Goal: Information Seeking & Learning: Learn about a topic

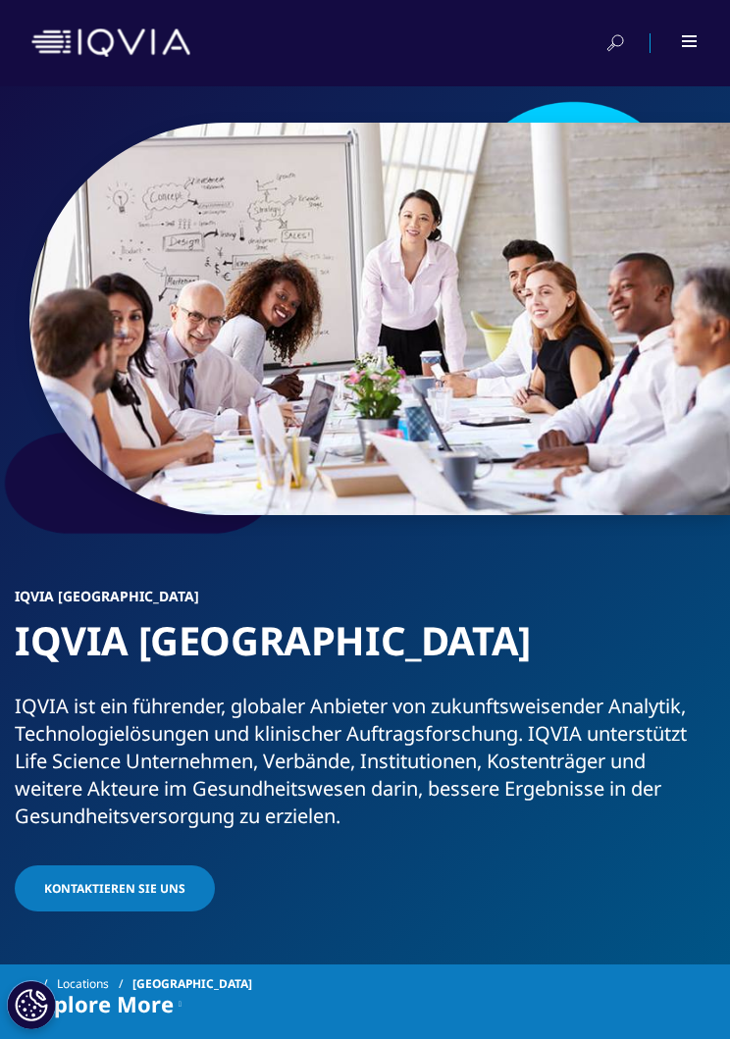
click at [683, 33] on div at bounding box center [677, 43] width 44 height 20
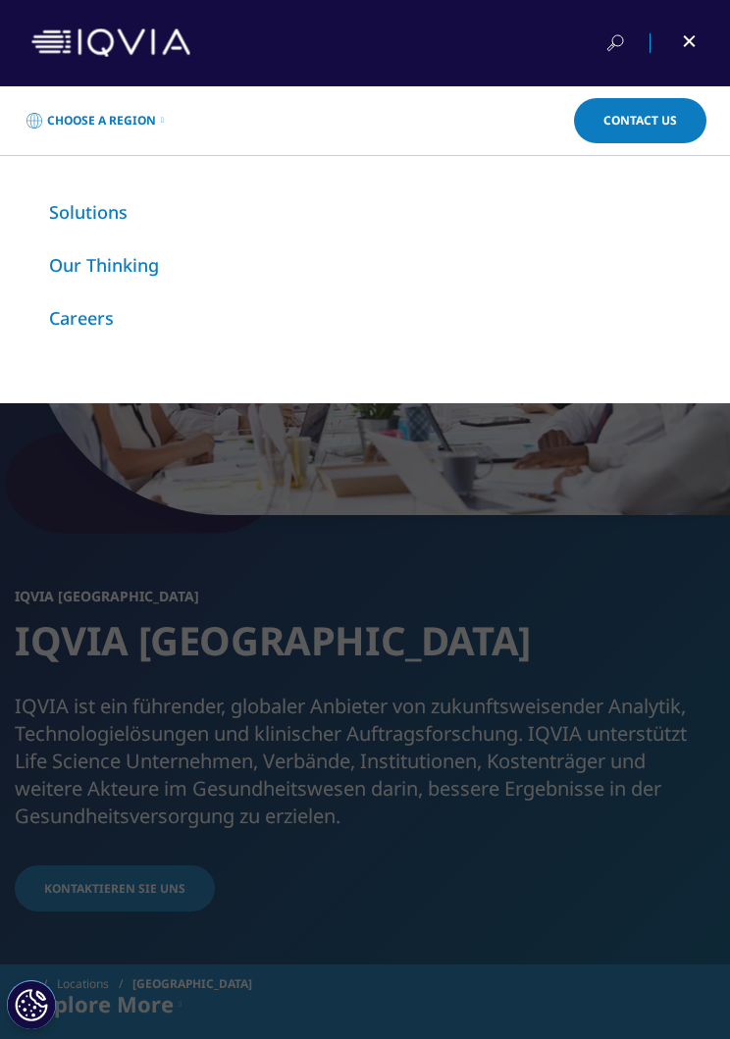
click at [102, 271] on link "Our Thinking" at bounding box center [104, 265] width 110 height 24
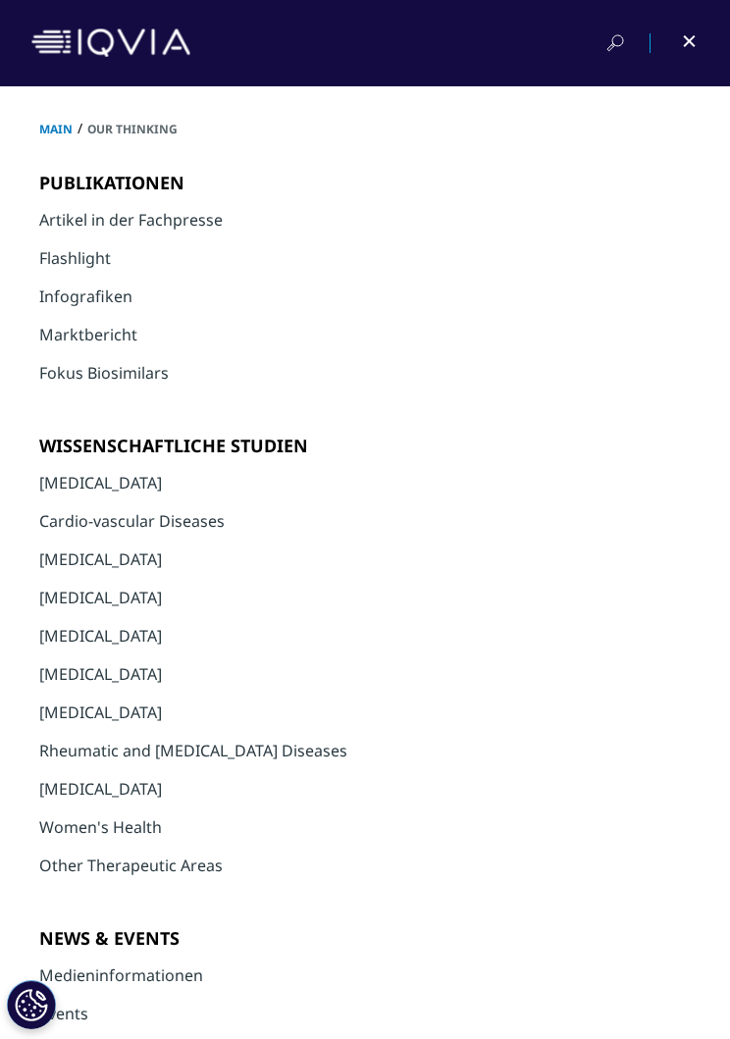
click at [64, 608] on link "[MEDICAL_DATA]" at bounding box center [100, 598] width 123 height 22
